Goal: Task Accomplishment & Management: Use online tool/utility

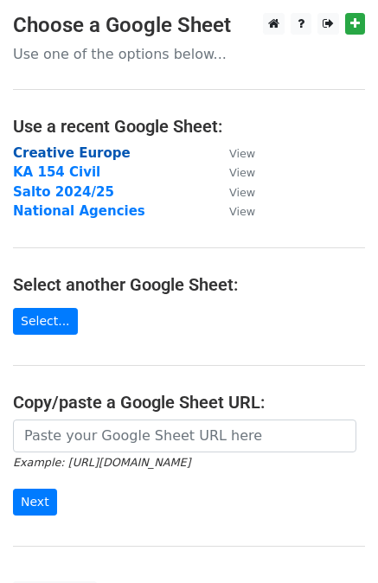
click at [55, 157] on strong "Creative Europe" at bounding box center [72, 153] width 118 height 16
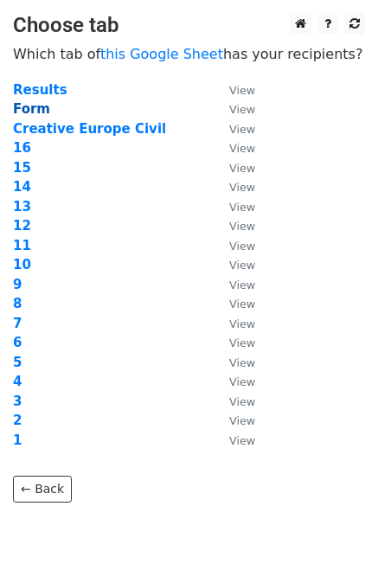
click at [32, 112] on strong "Form" at bounding box center [31, 109] width 37 height 16
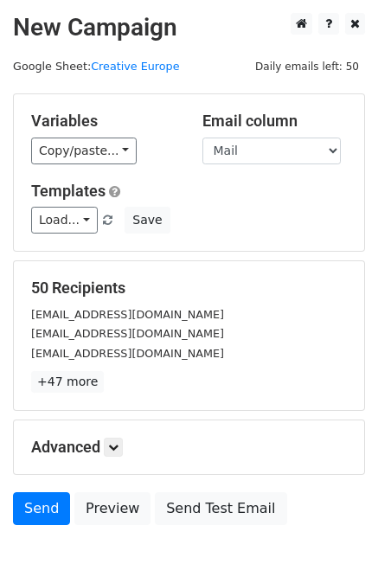
click at [111, 165] on div "Variables Copy/paste... {{Mail}} {{Name}} {{Subject }} {{Template}} Email colum…" at bounding box center [189, 172] width 350 height 157
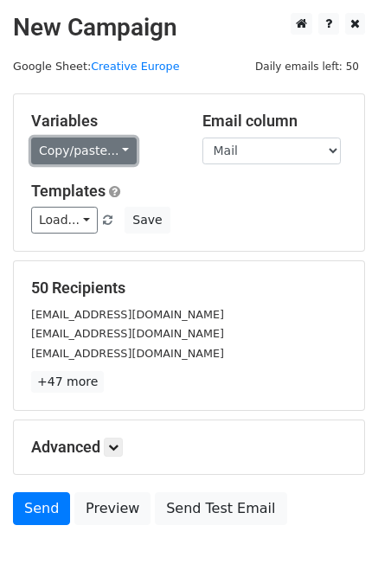
click at [107, 158] on link "Copy/paste..." at bounding box center [84, 151] width 106 height 27
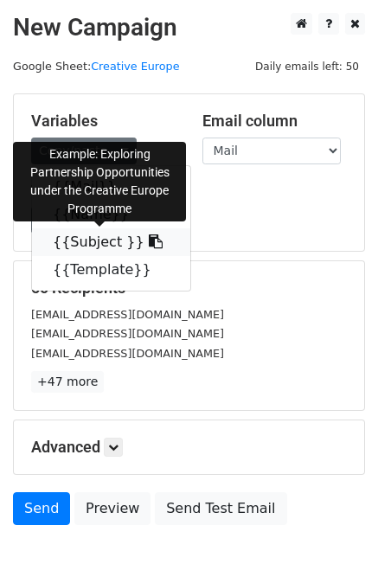
click at [102, 240] on link "{{Subject }}" at bounding box center [111, 242] width 158 height 28
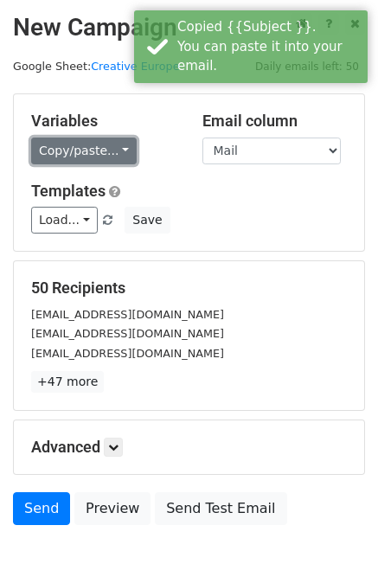
click at [111, 145] on link "Copy/paste..." at bounding box center [84, 151] width 106 height 27
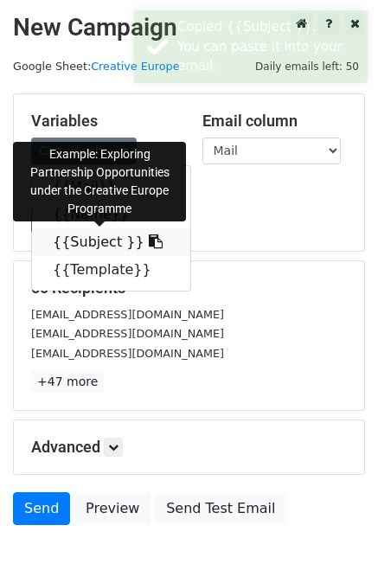
click at [111, 254] on link "{{Subject }}" at bounding box center [111, 242] width 158 height 28
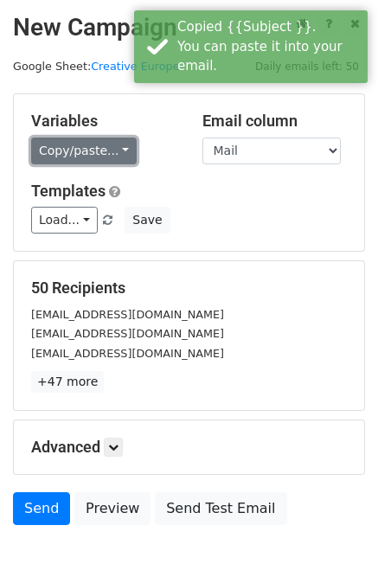
click at [107, 151] on link "Copy/paste..." at bounding box center [84, 151] width 106 height 27
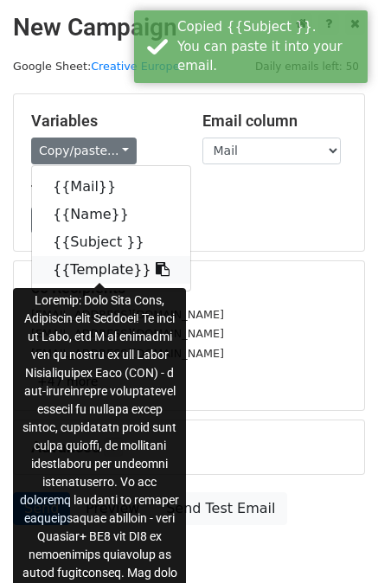
click at [109, 279] on link "{{Template}}" at bounding box center [111, 270] width 158 height 28
